Goal: Complete application form

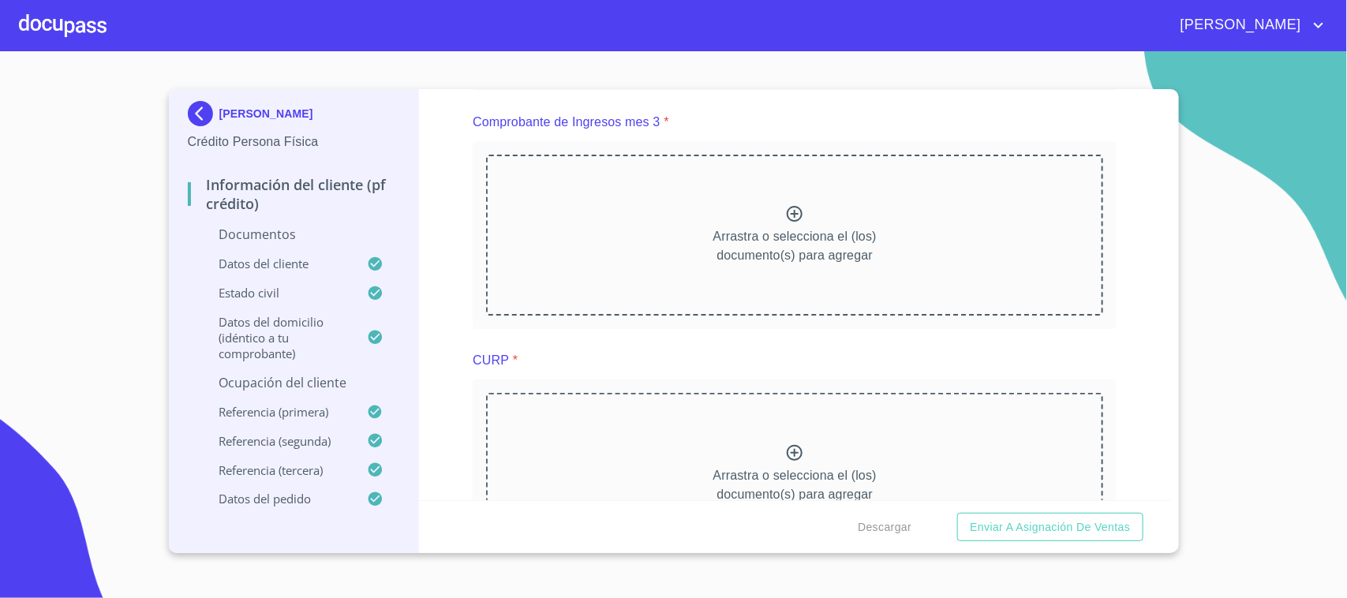
scroll to position [1381, 0]
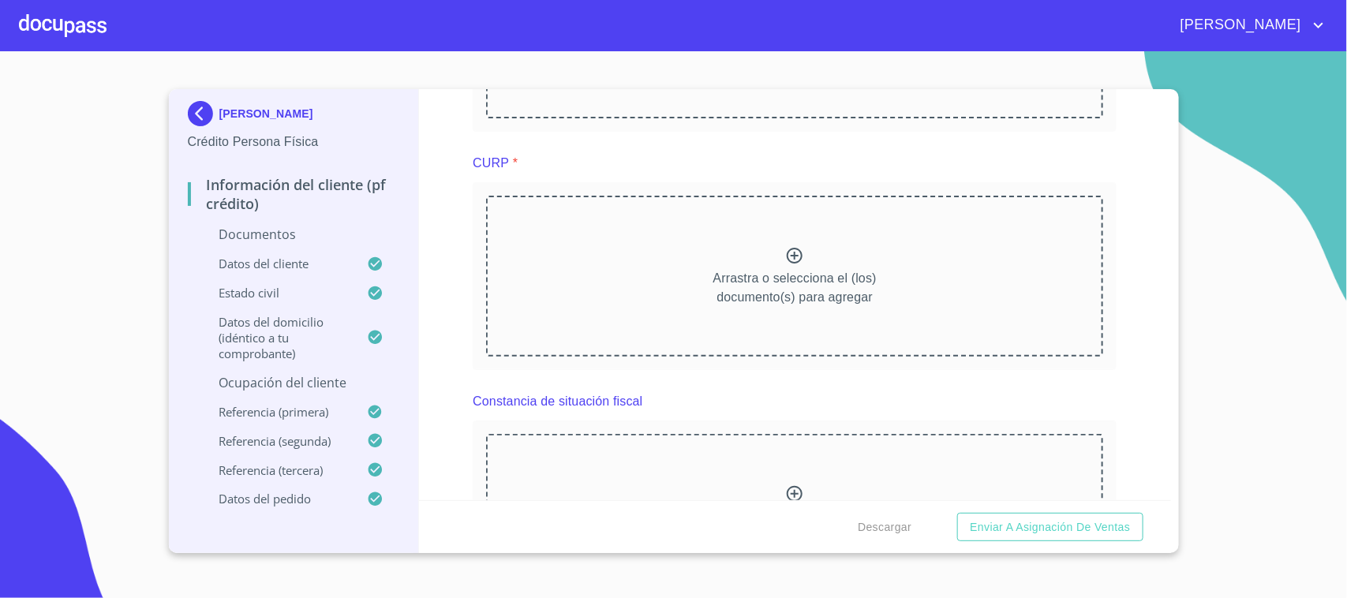
click at [1205, 159] on section "[PERSON_NAME] Persona Física Información del cliente (PF crédito) Documentos Da…" at bounding box center [673, 324] width 1347 height 547
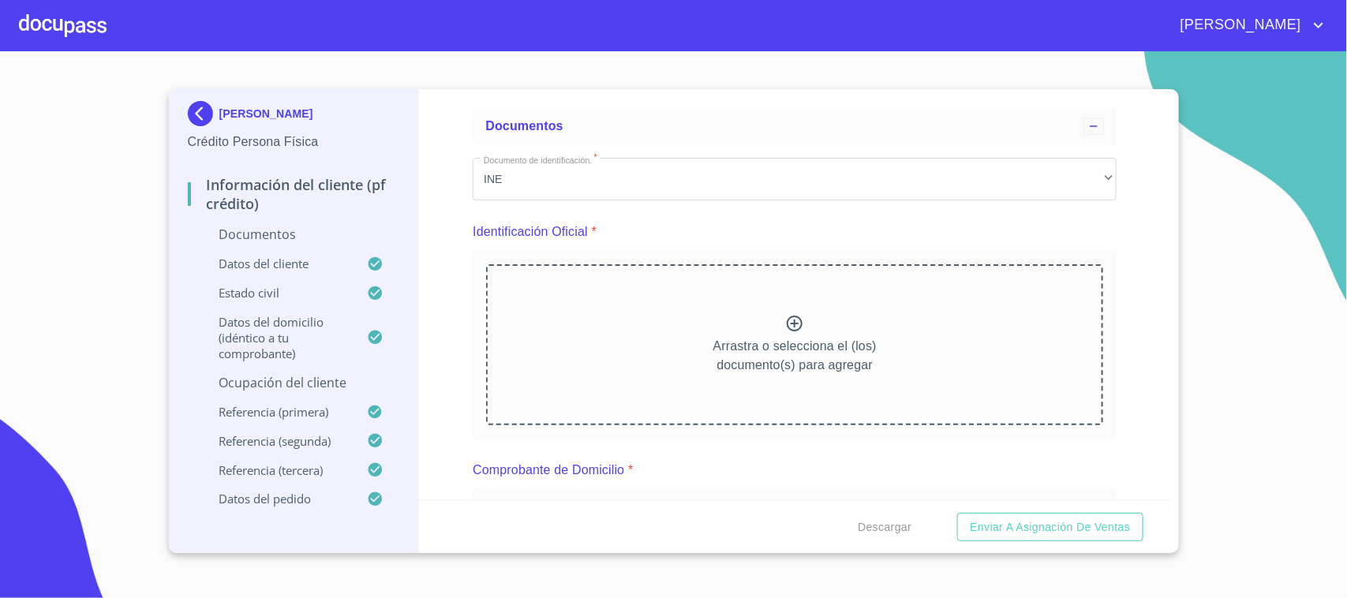
scroll to position [99, 0]
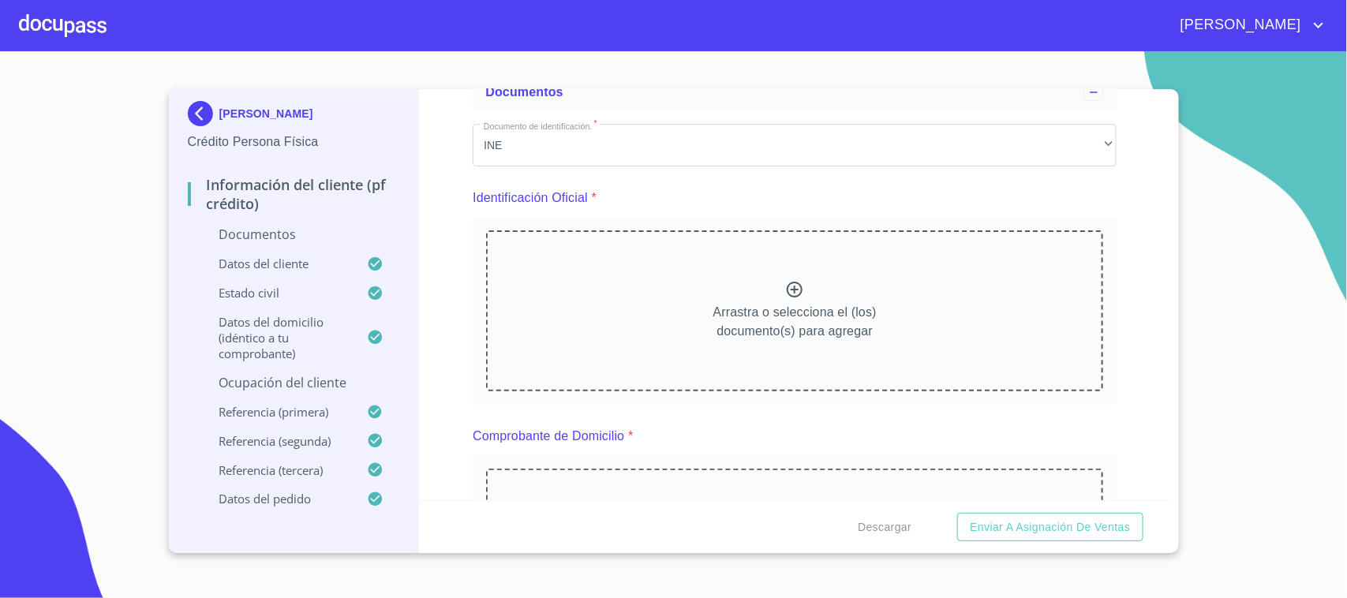
click at [1114, 166] on div "Información del cliente (PF crédito) Documentos Documento de identificación.   …" at bounding box center [795, 294] width 752 height 411
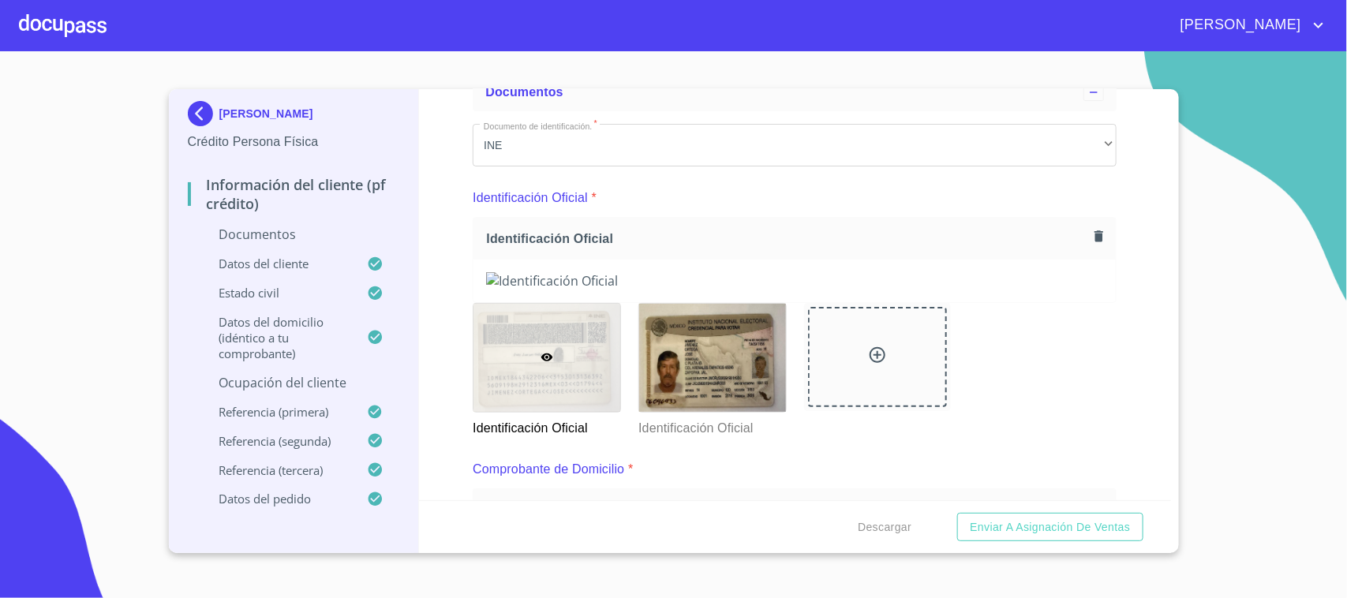
click at [1107, 290] on div "Información del cliente (PF crédito) Documentos Documento de identificación.   …" at bounding box center [795, 294] width 752 height 411
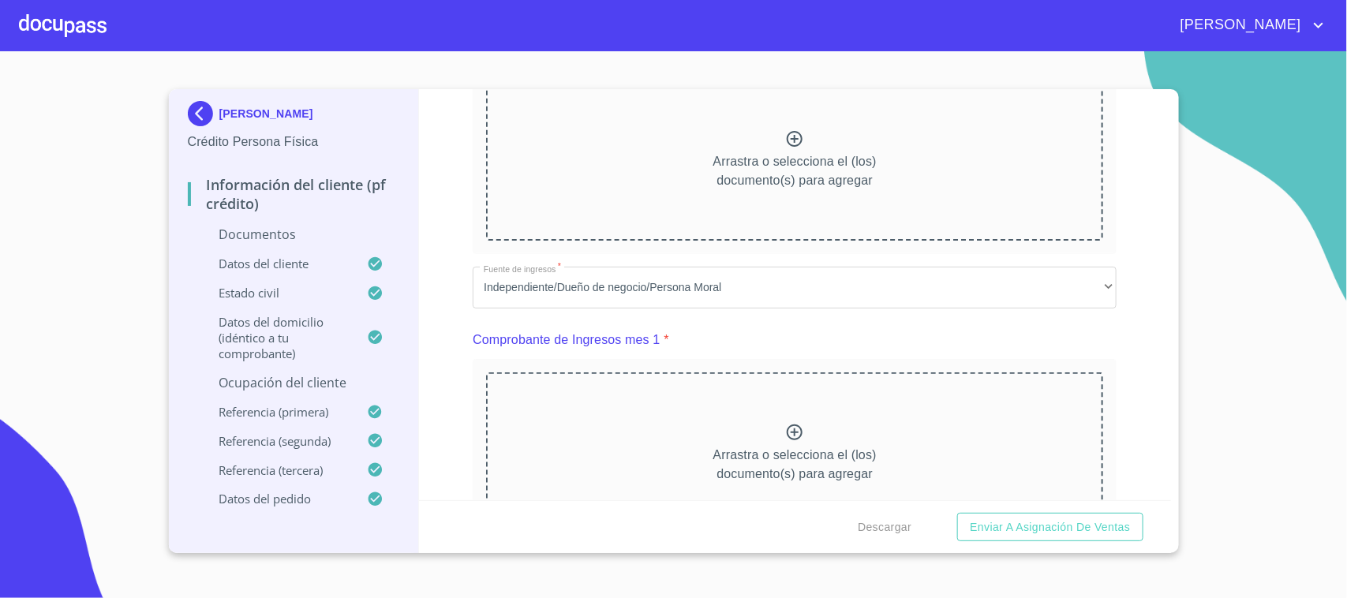
scroll to position [592, 0]
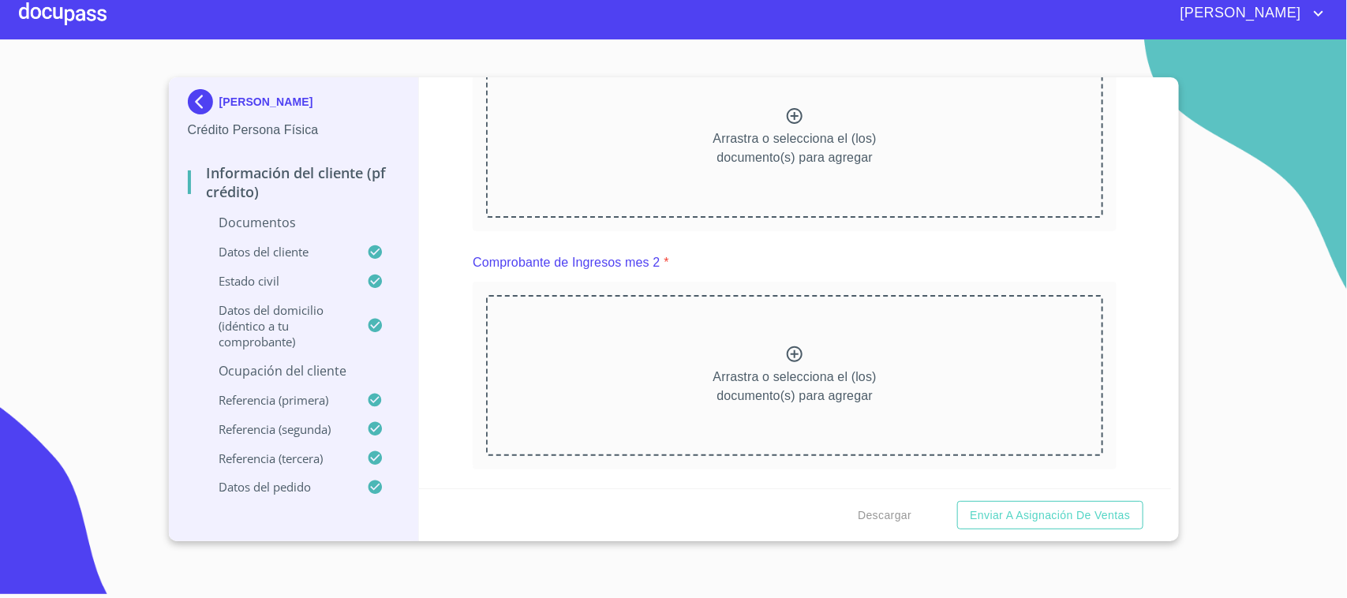
scroll to position [780, 0]
